Goal: Information Seeking & Learning: Learn about a topic

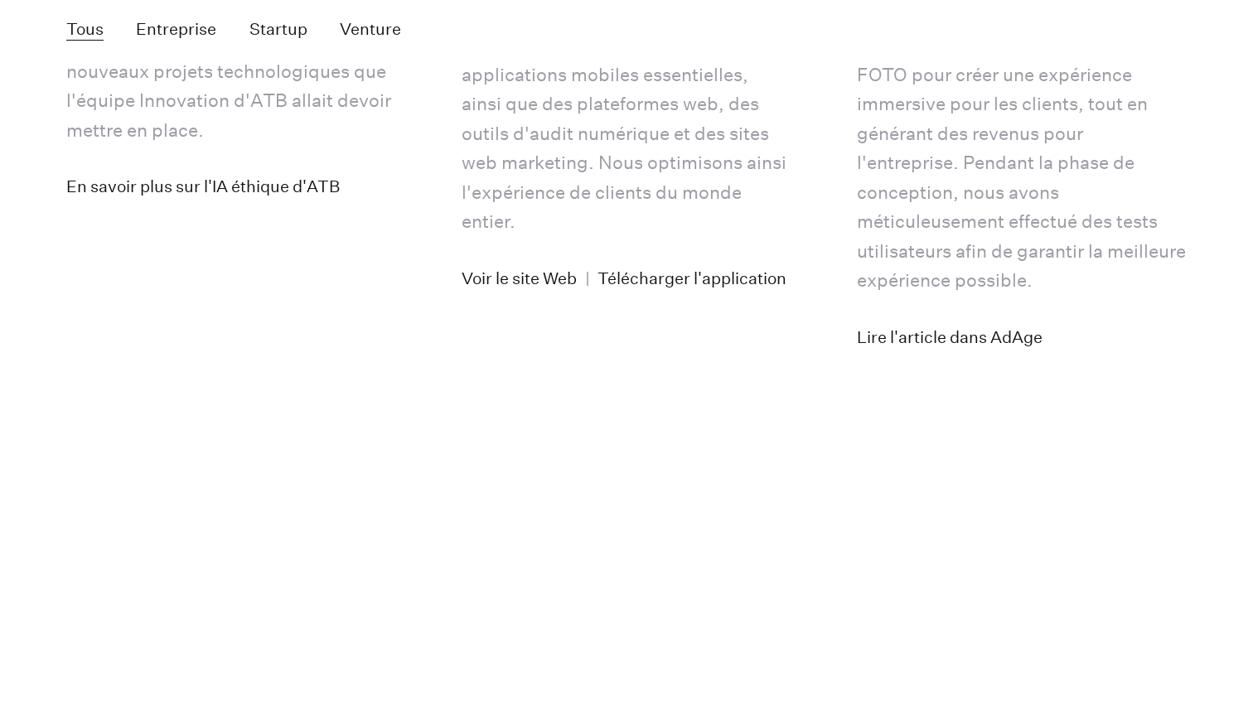
scroll to position [4252, 0]
click at [298, 203] on link "En savoir plus sur l'IA éthique d'ATB" at bounding box center [202, 186] width 273 height 31
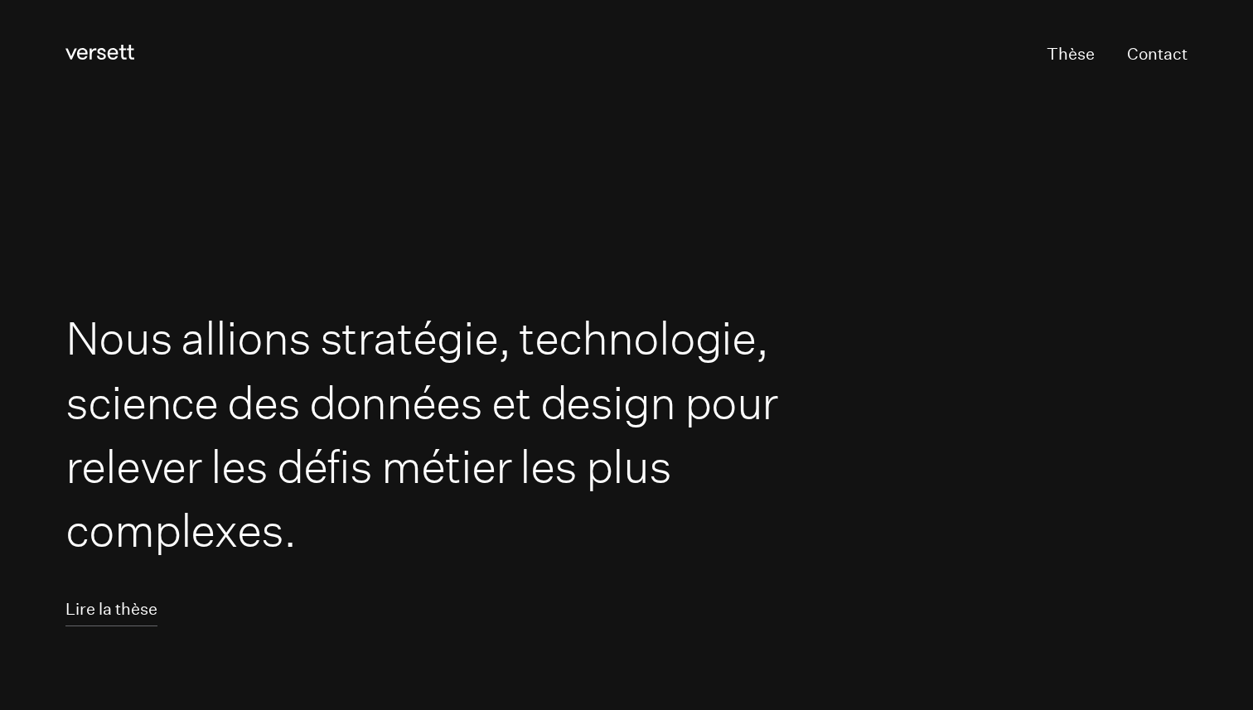
scroll to position [0, 0]
click at [133, 608] on link "Lire la thèse" at bounding box center [111, 611] width 92 height 31
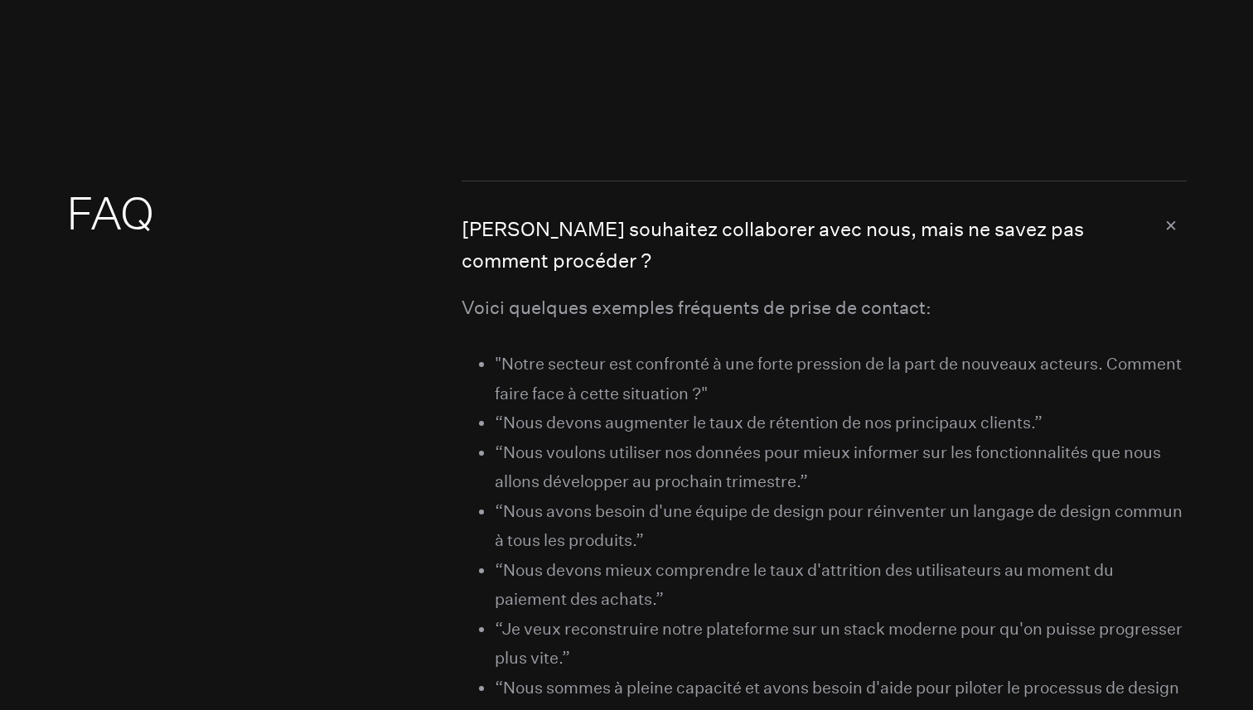
scroll to position [8875, 0]
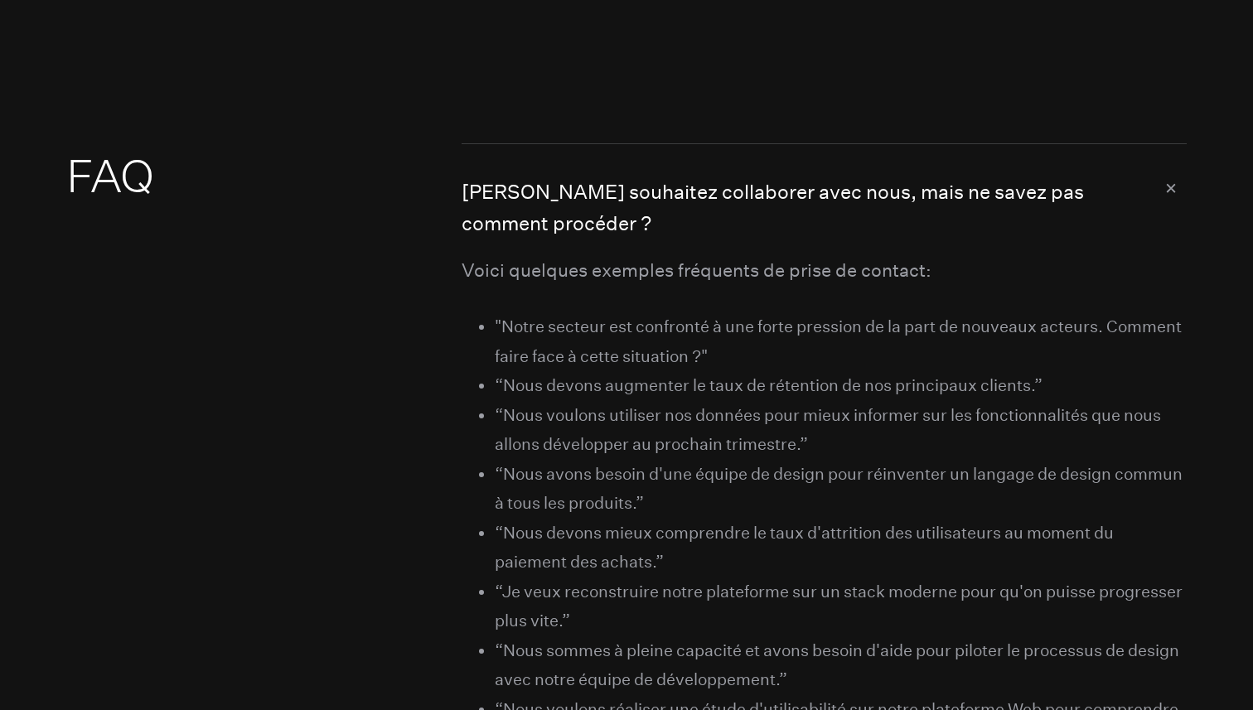
click at [1169, 215] on button "[PERSON_NAME] souhaitez collaborer avec nous, mais ne savez pas comment procéde…" at bounding box center [823, 200] width 725 height 112
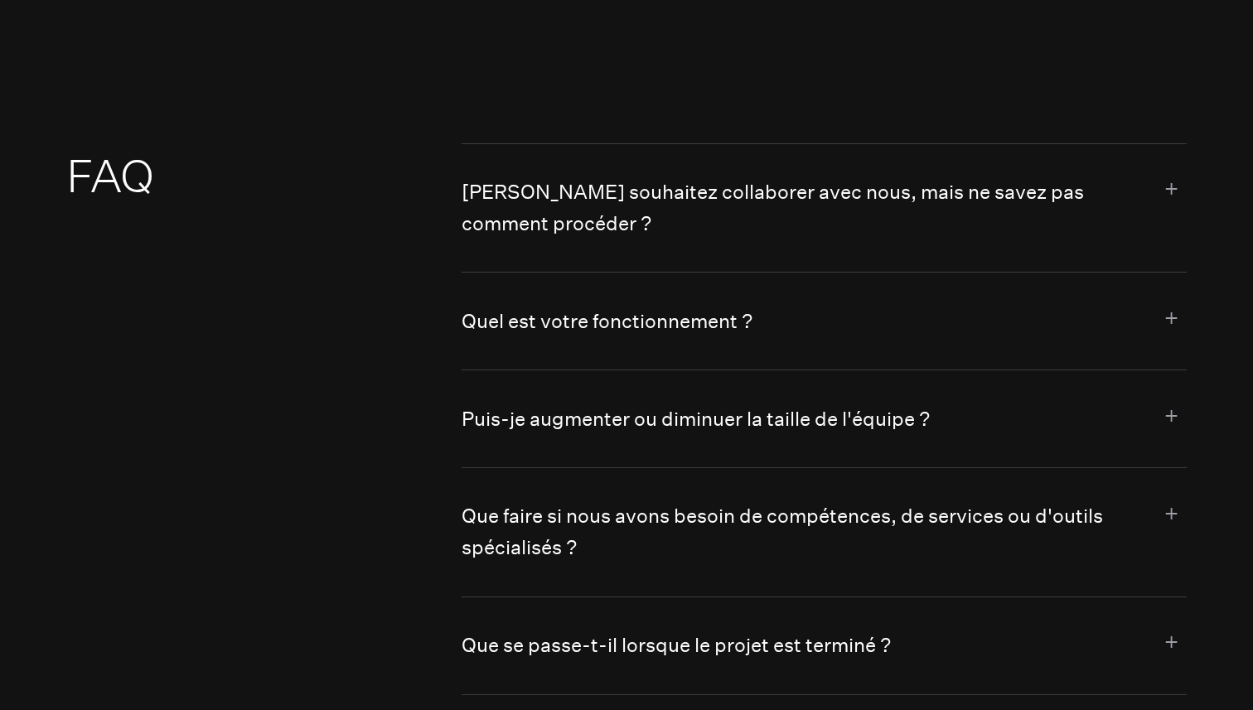
click at [1169, 215] on button "[PERSON_NAME] souhaitez collaborer avec nous, mais ne savez pas comment procéde…" at bounding box center [823, 208] width 725 height 128
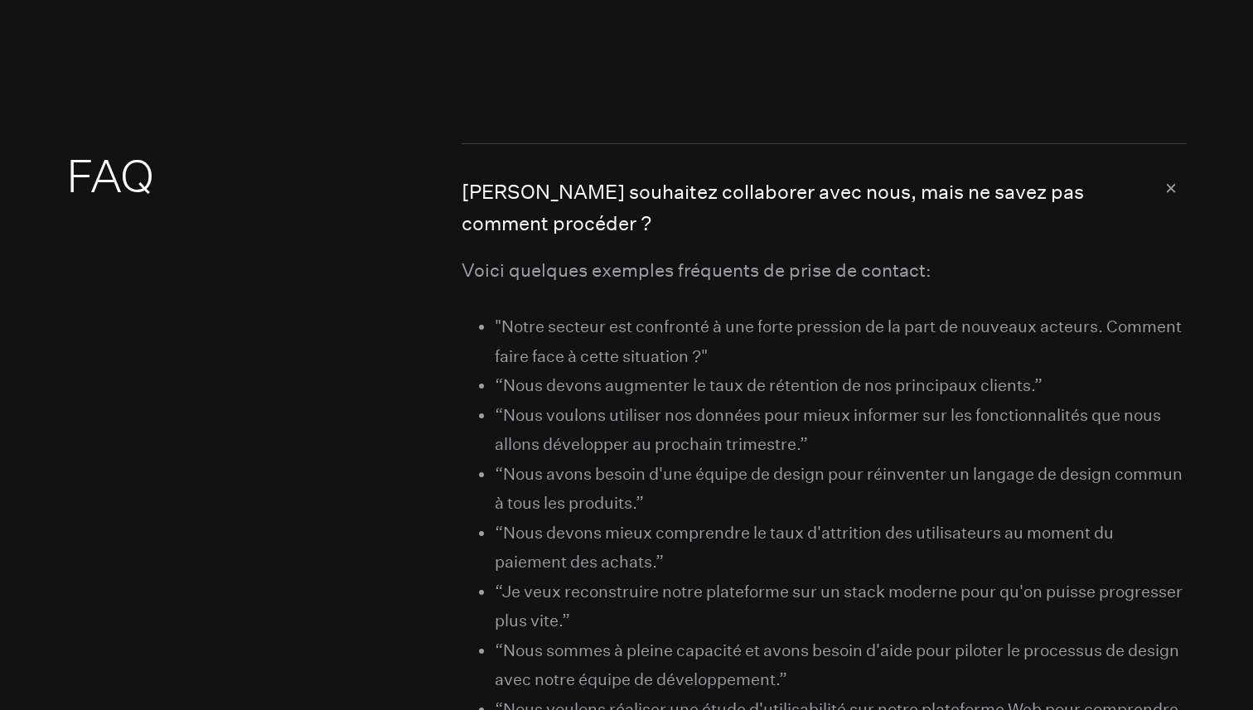
click at [1169, 215] on button "[PERSON_NAME] souhaitez collaborer avec nous, mais ne savez pas comment procéde…" at bounding box center [823, 200] width 725 height 112
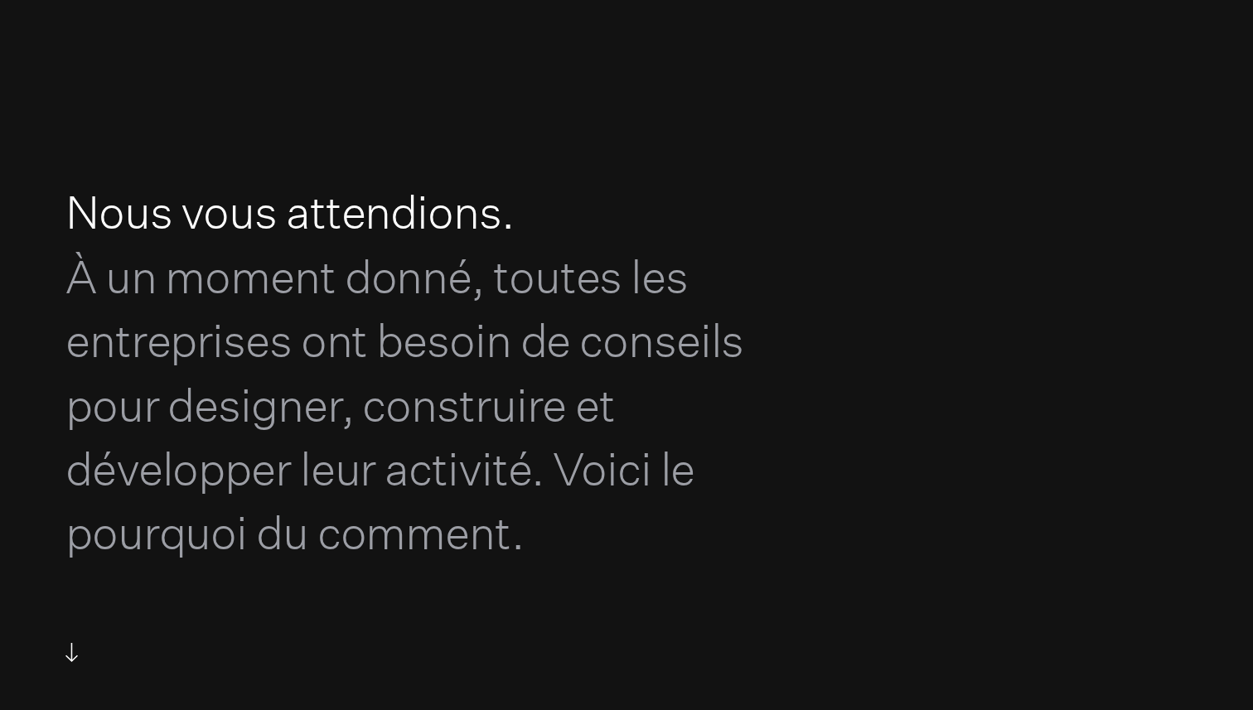
scroll to position [0, 0]
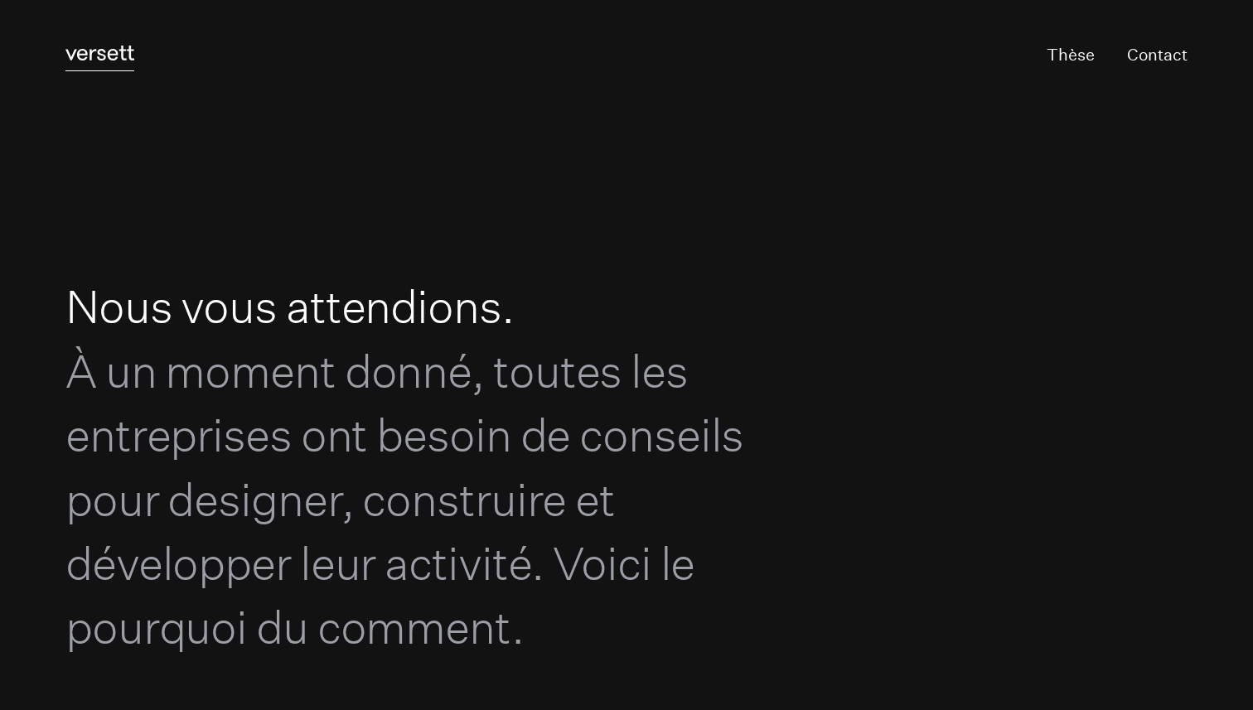
click at [108, 52] on icon at bounding box center [99, 53] width 69 height 15
